Goal: Task Accomplishment & Management: Manage account settings

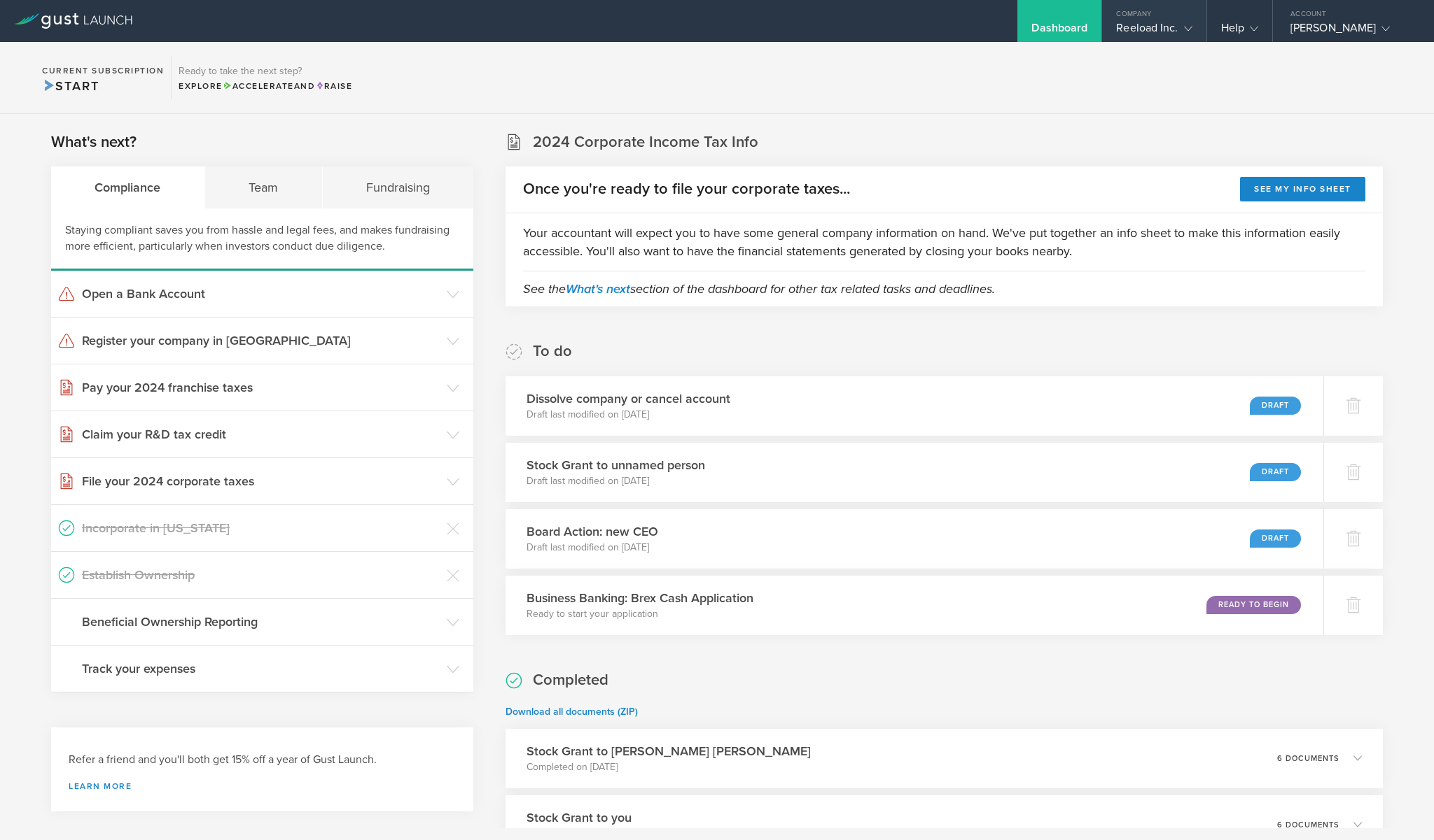
click at [1161, 37] on div "Reeload Inc." at bounding box center [1153, 31] width 75 height 21
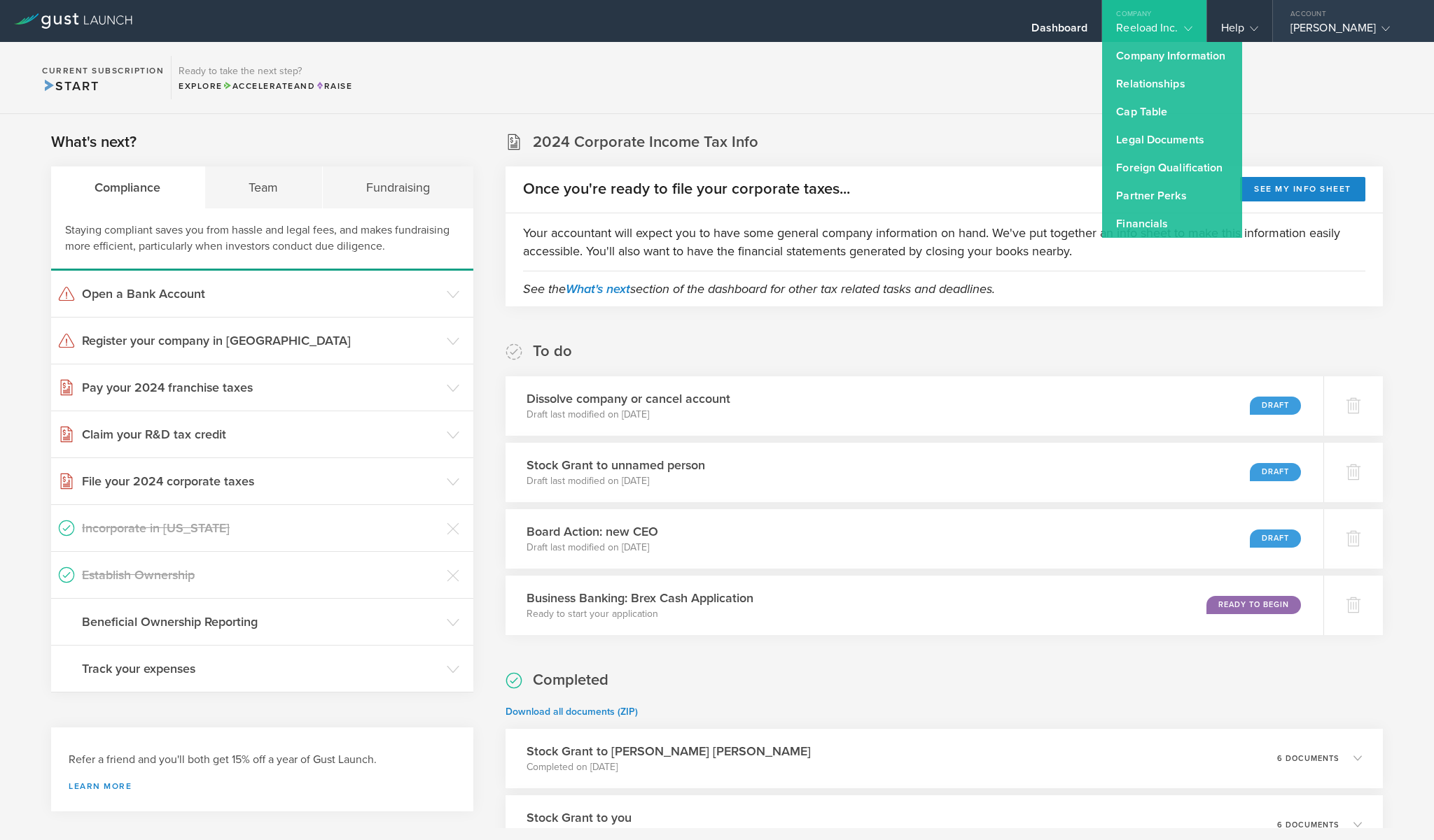
click at [1318, 14] on div "Account" at bounding box center [1353, 10] width 161 height 21
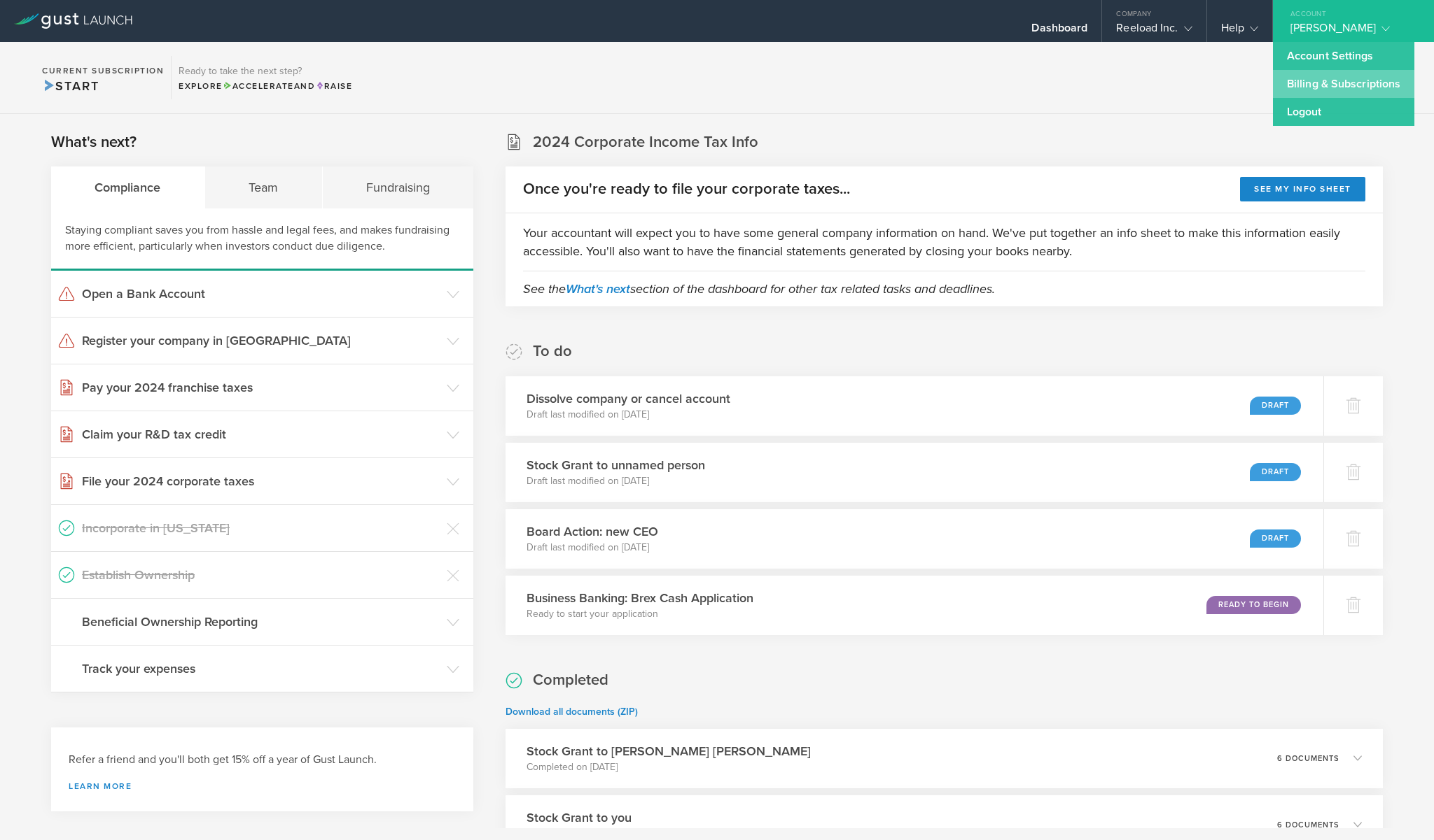
click at [1321, 73] on link "Billing & Subscriptions" at bounding box center [1343, 84] width 142 height 28
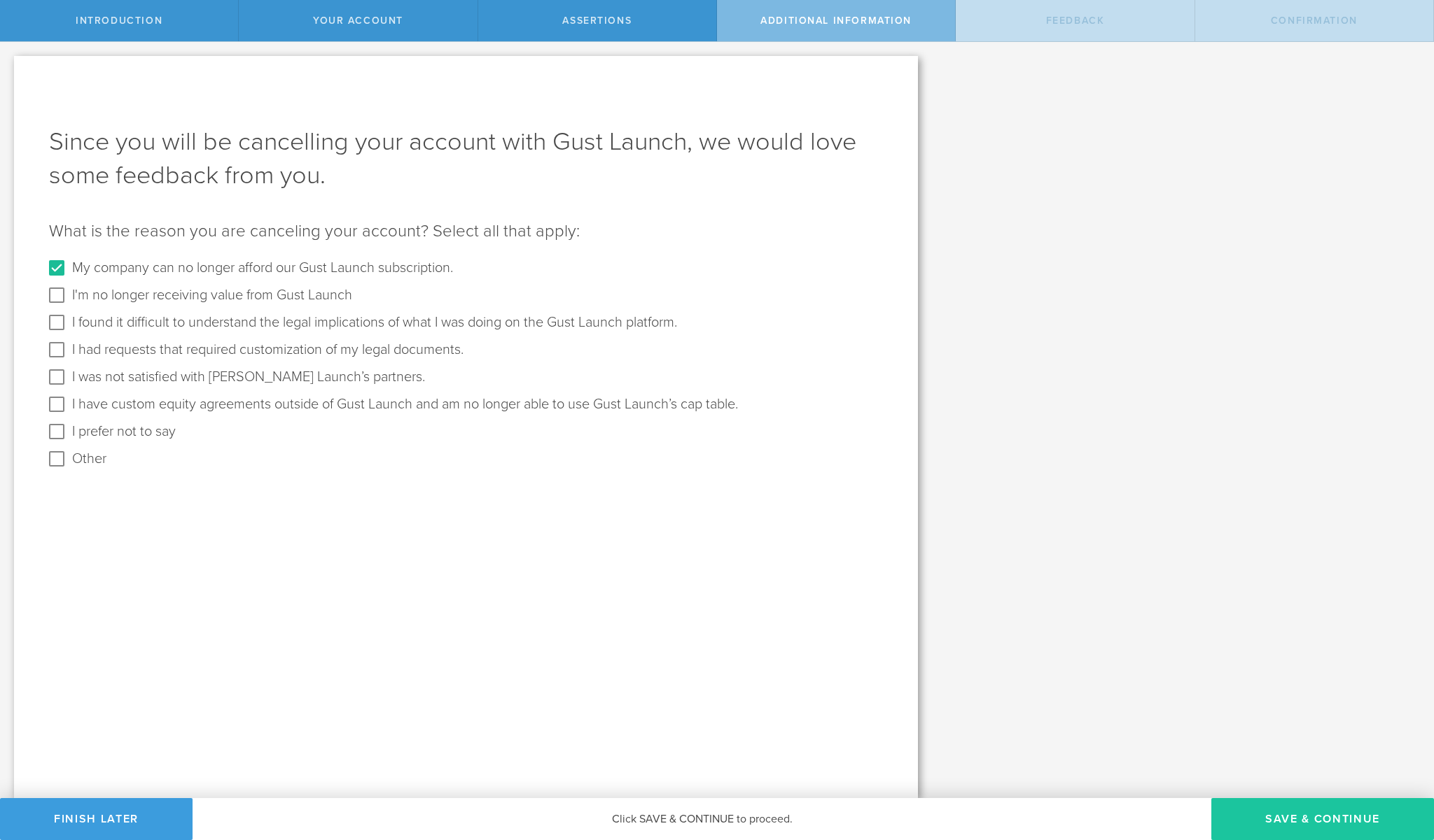
click at [1351, 824] on button "Save & Continue" at bounding box center [1322, 819] width 223 height 42
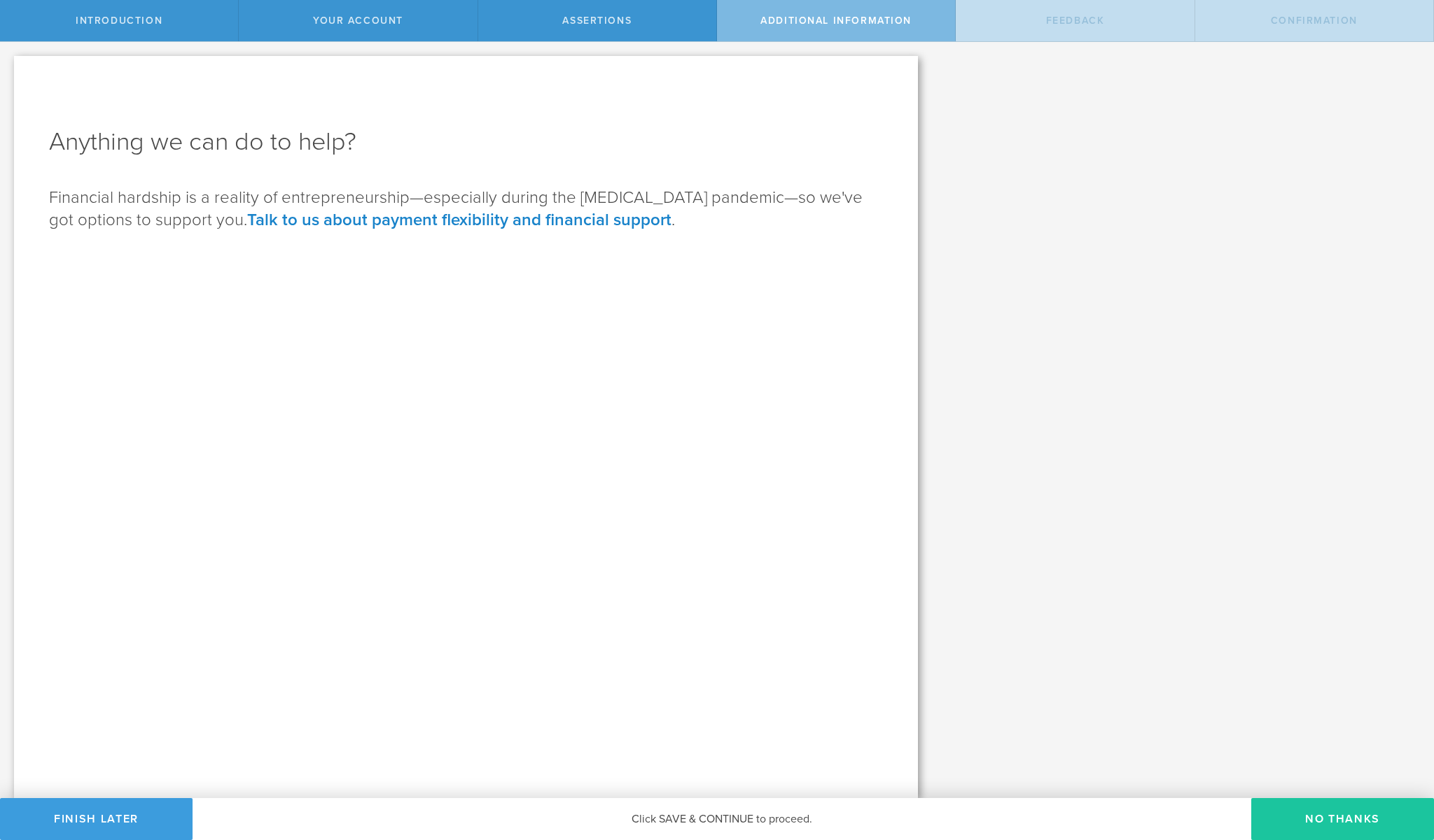
click at [1360, 809] on button "No Thanks" at bounding box center [1342, 819] width 183 height 42
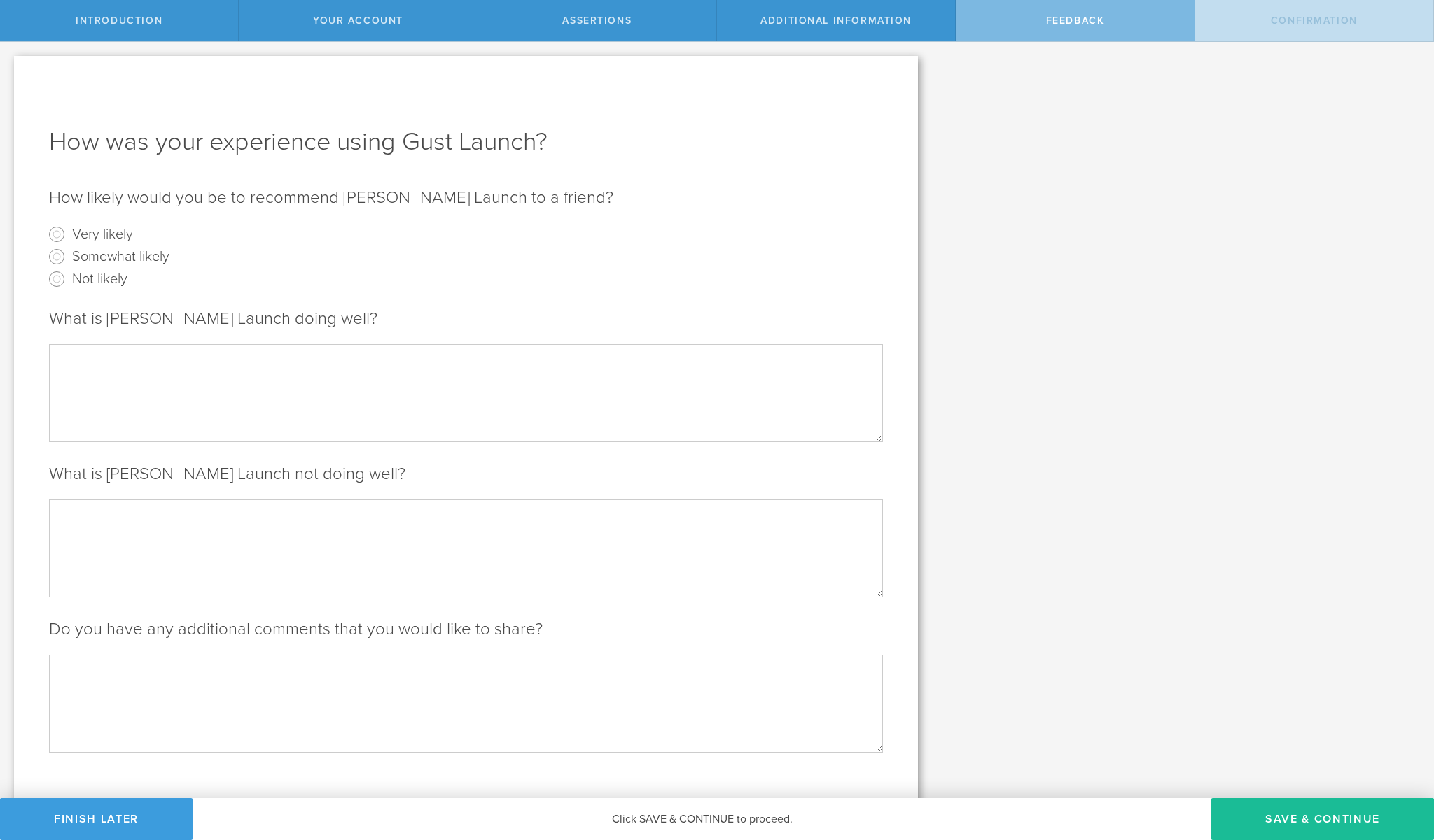
click at [121, 277] on label "Not likely" at bounding box center [100, 278] width 55 height 21
click at [68, 277] on input "Not likely" at bounding box center [56, 279] width 23 height 23
radio input "true"
click at [140, 251] on label "Somewhat likely" at bounding box center [121, 255] width 97 height 21
click at [68, 251] on input "Somewhat likely" at bounding box center [56, 256] width 23 height 23
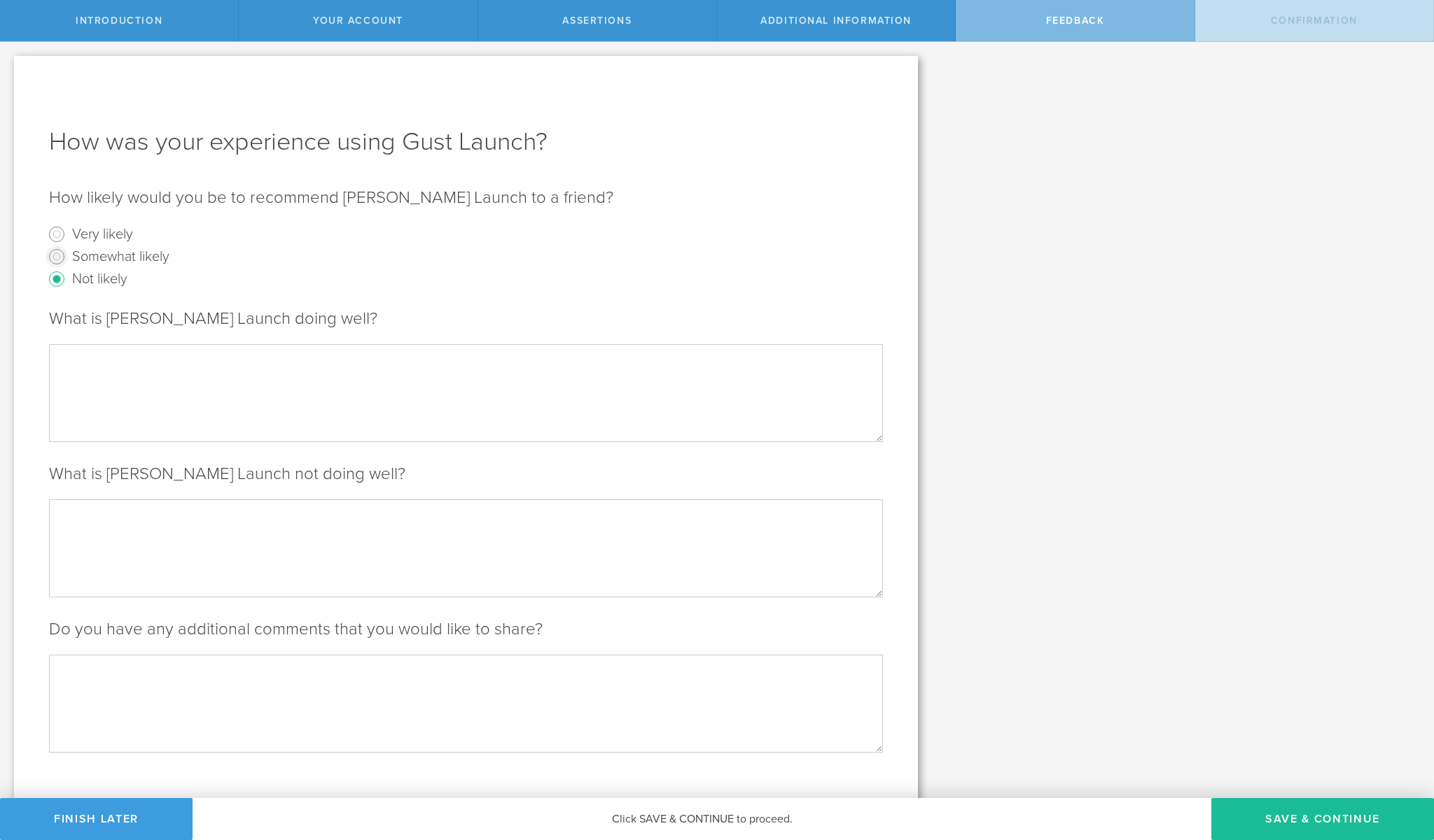
radio input "true"
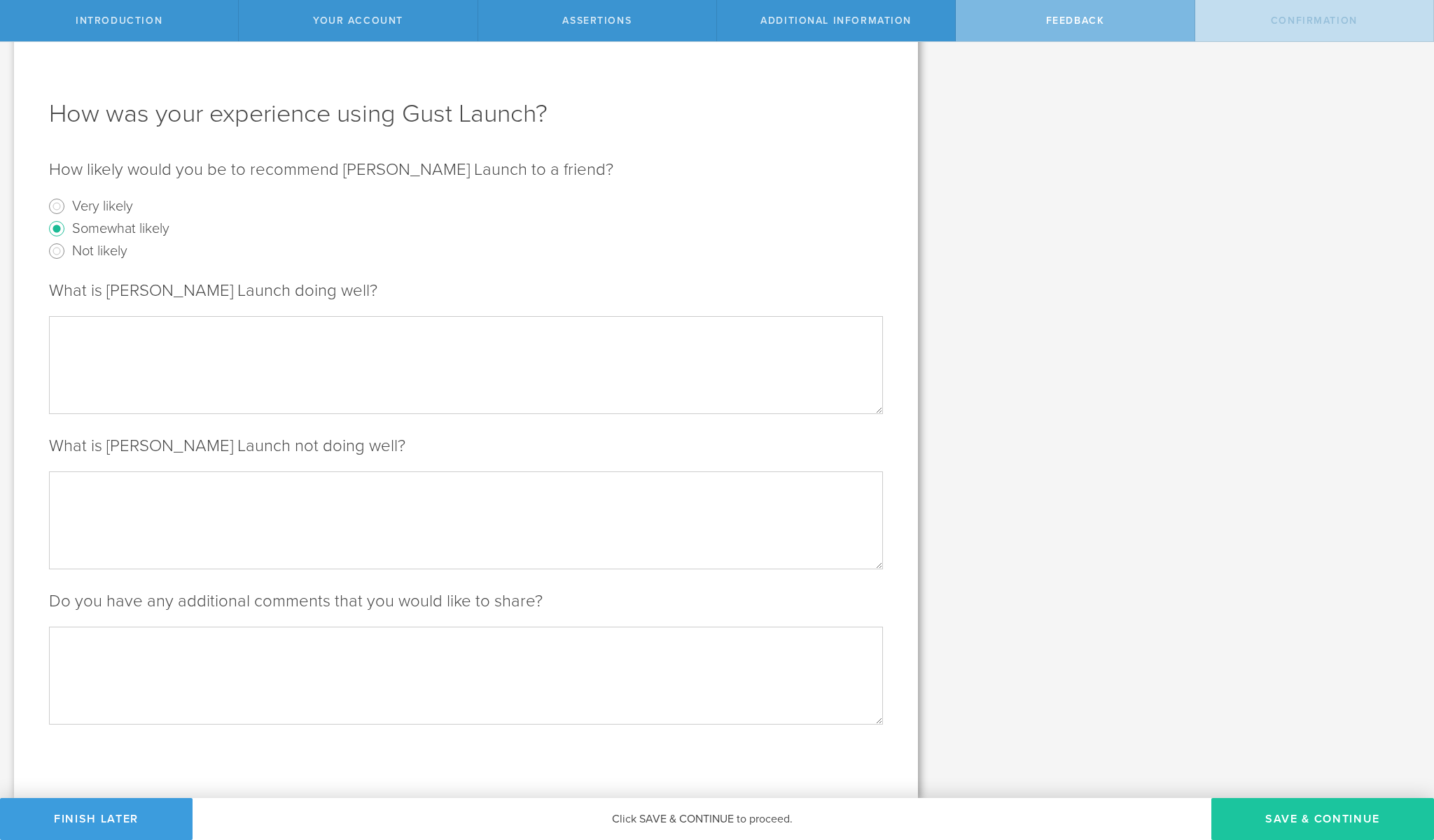
click at [1312, 824] on button "Save & Continue" at bounding box center [1322, 819] width 223 height 42
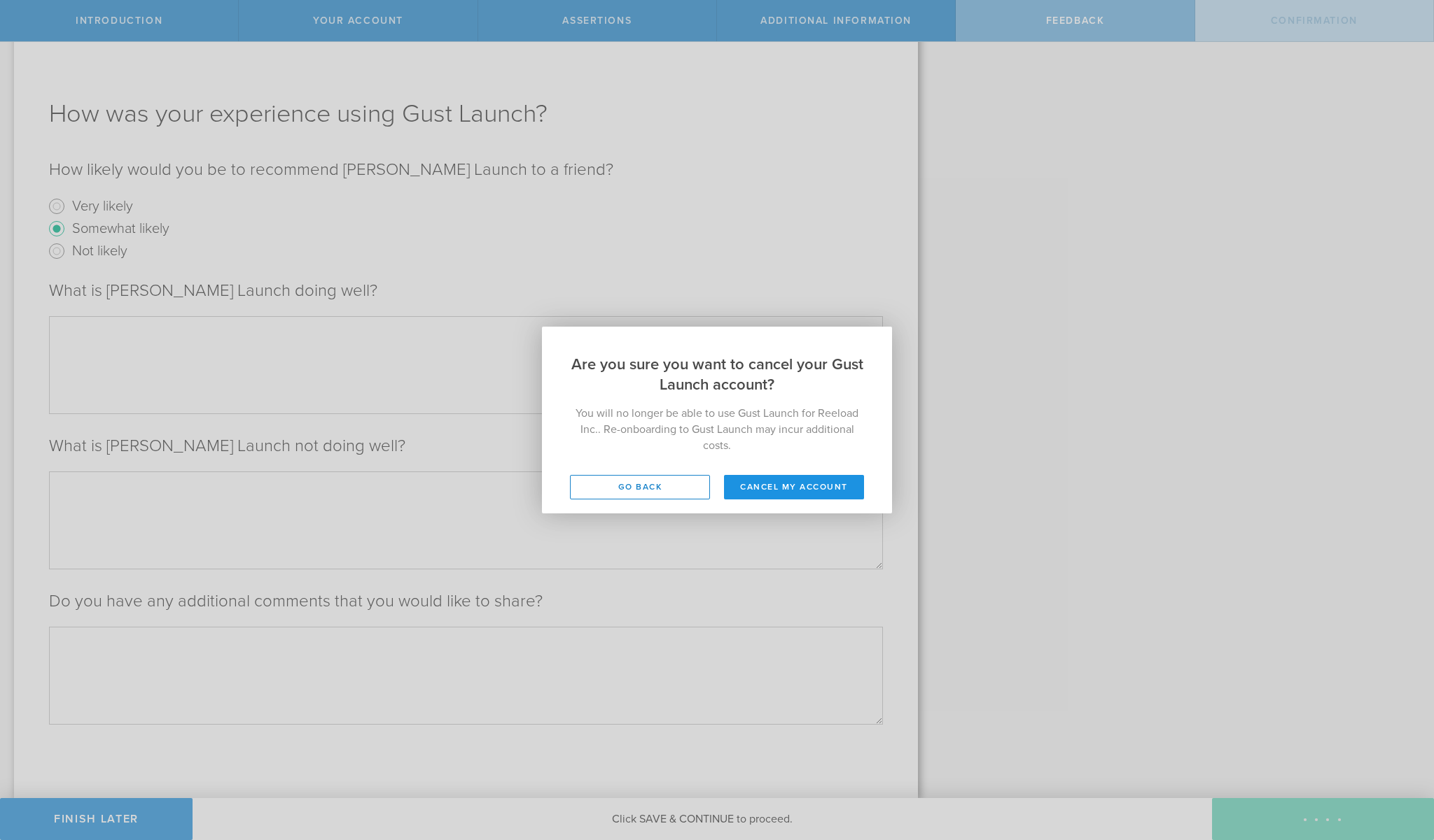
click at [781, 491] on button "Cancel my account" at bounding box center [793, 487] width 140 height 25
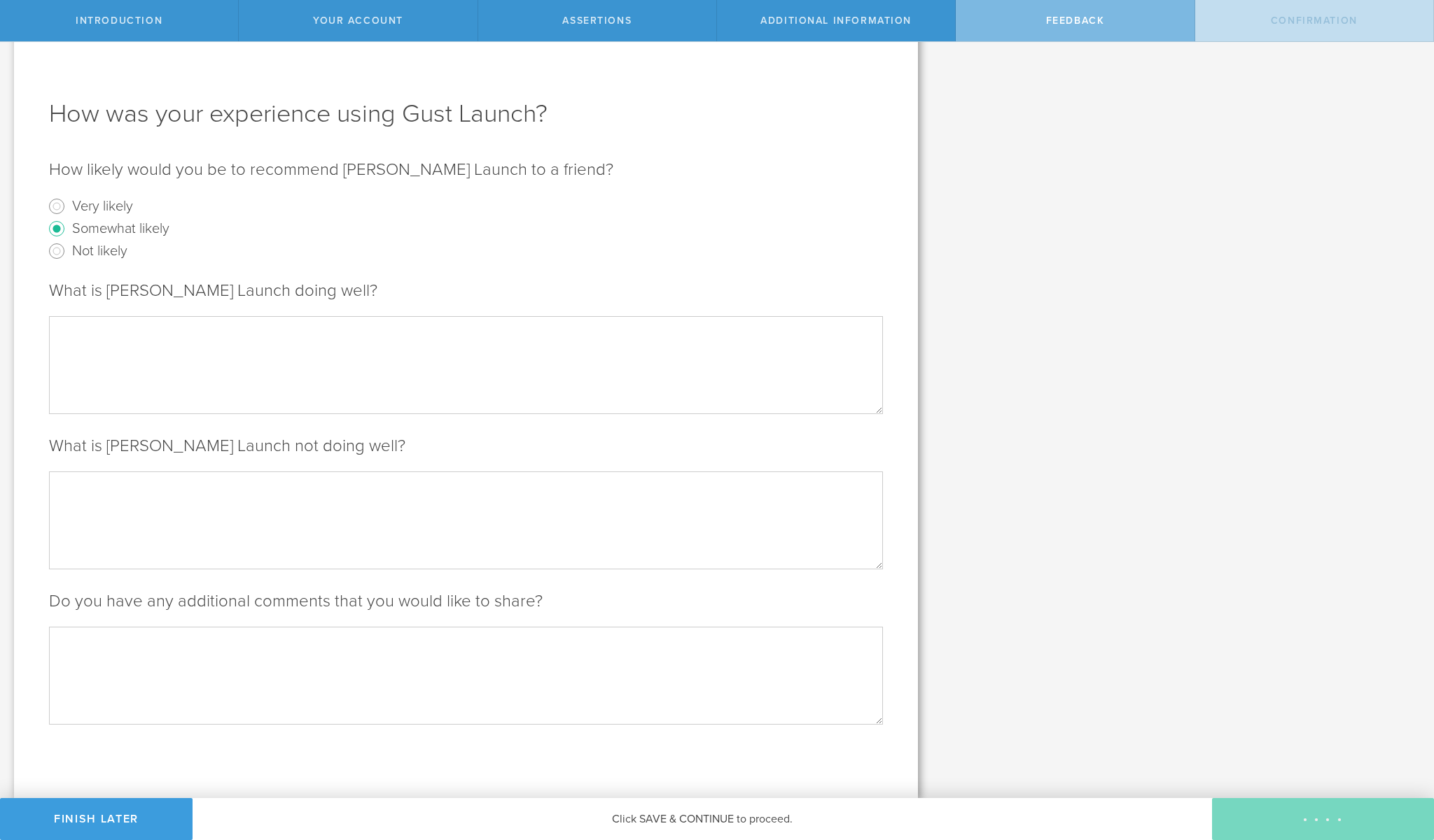
scroll to position [0, 0]
